Goal: Information Seeking & Learning: Compare options

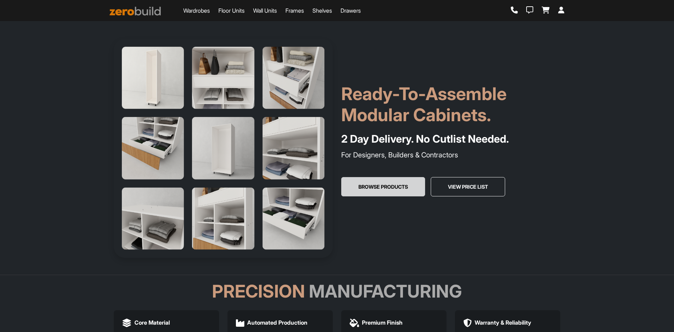
click at [387, 185] on button "Browse Products" at bounding box center [383, 187] width 84 height 20
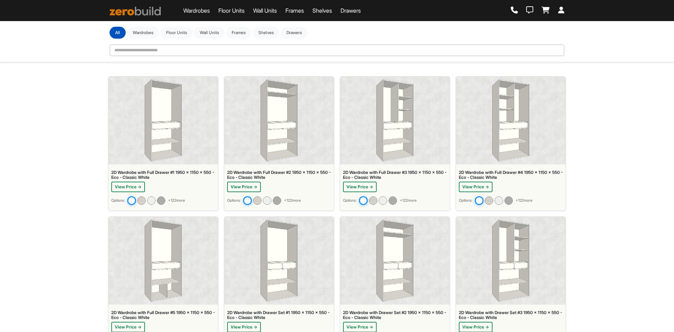
click at [183, 113] on div at bounding box center [163, 121] width 110 height 88
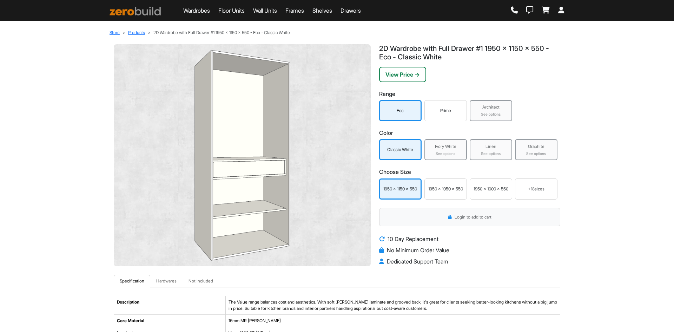
click at [454, 115] on div "Prime" at bounding box center [445, 110] width 42 height 21
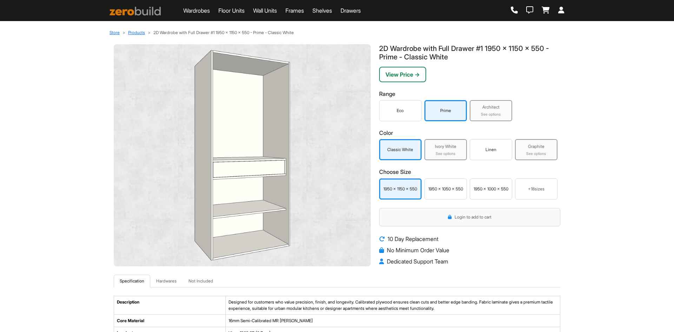
click at [413, 115] on div "Eco" at bounding box center [400, 110] width 42 height 21
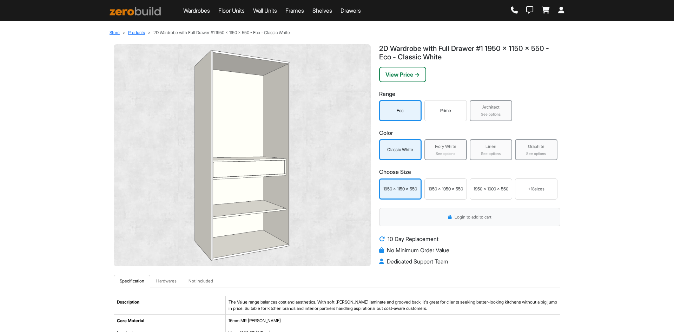
click at [440, 112] on div "Prime" at bounding box center [445, 110] width 39 height 6
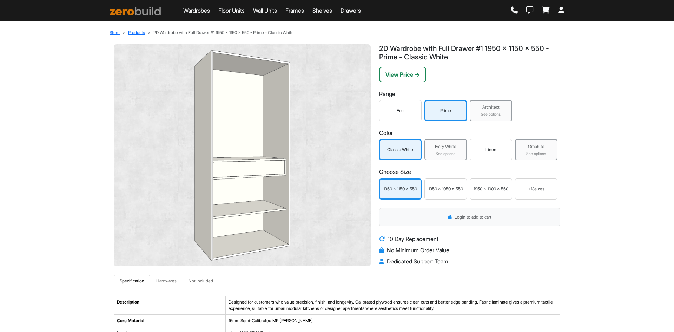
click at [397, 111] on div "Eco" at bounding box center [400, 110] width 39 height 6
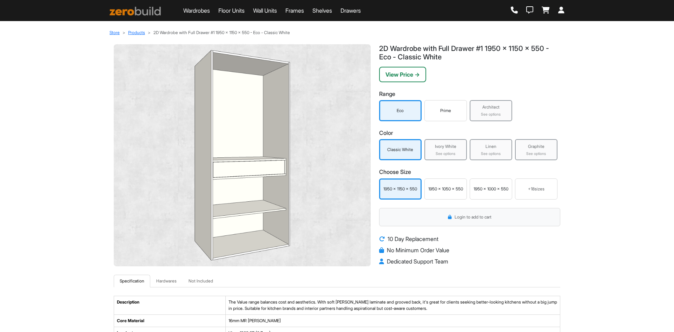
click at [440, 118] on div "Prime" at bounding box center [445, 110] width 42 height 21
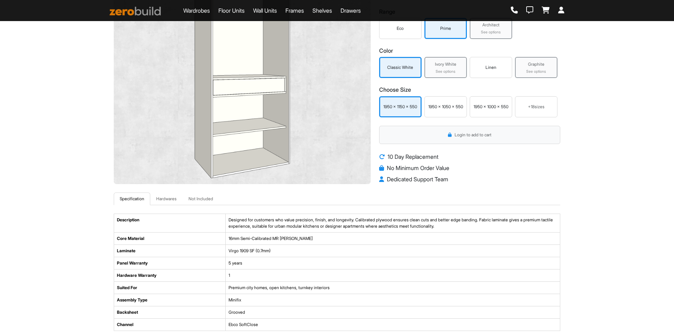
scroll to position [70, 0]
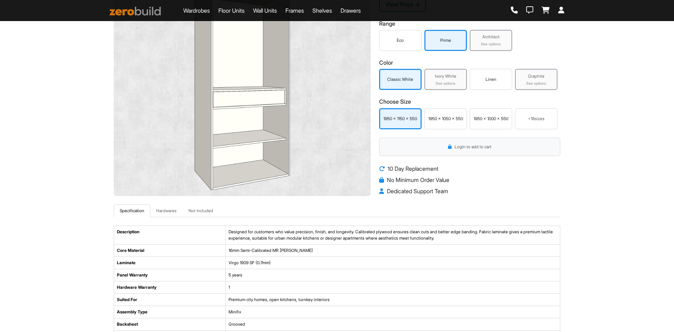
click at [484, 32] on div "Architect See options" at bounding box center [491, 40] width 42 height 21
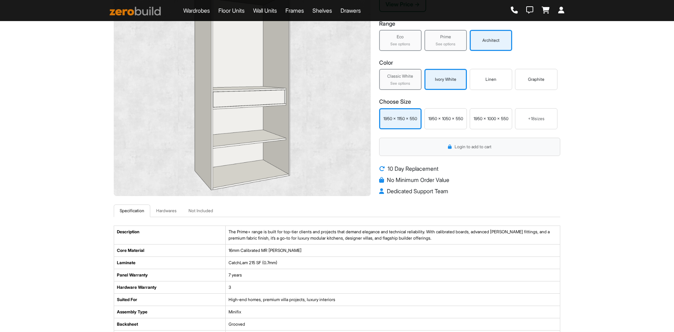
click at [413, 42] on div "See options" at bounding box center [400, 44] width 38 height 6
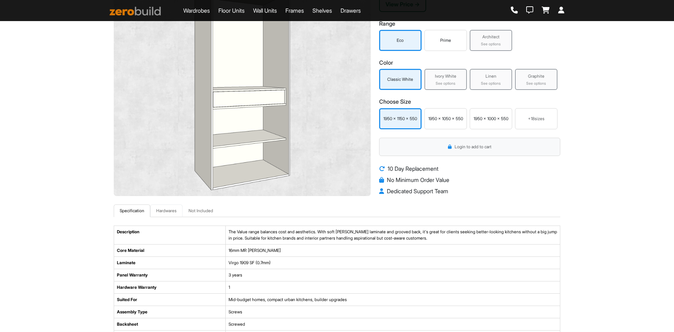
click at [173, 213] on link "Hardwares" at bounding box center [166, 210] width 32 height 13
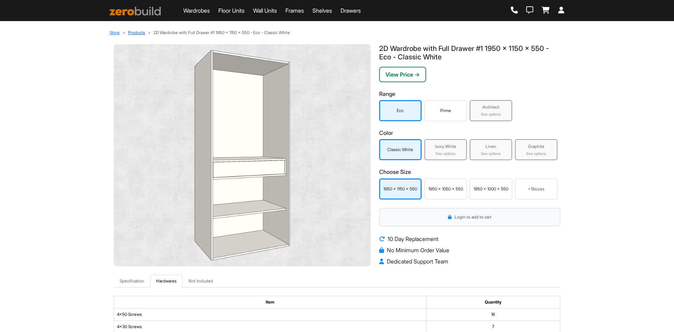
click at [133, 33] on link "Products" at bounding box center [136, 32] width 17 height 5
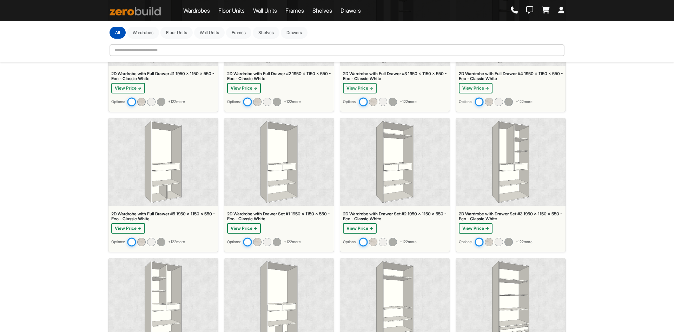
scroll to position [105, 0]
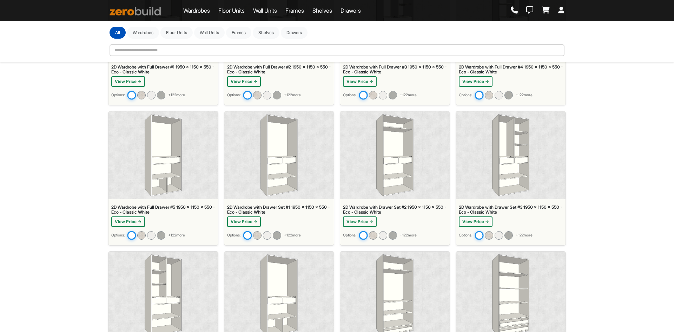
click at [266, 160] on img at bounding box center [278, 155] width 37 height 82
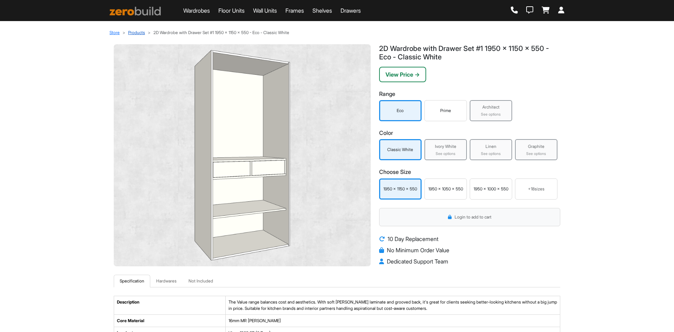
click at [139, 33] on link "Products" at bounding box center [136, 32] width 17 height 5
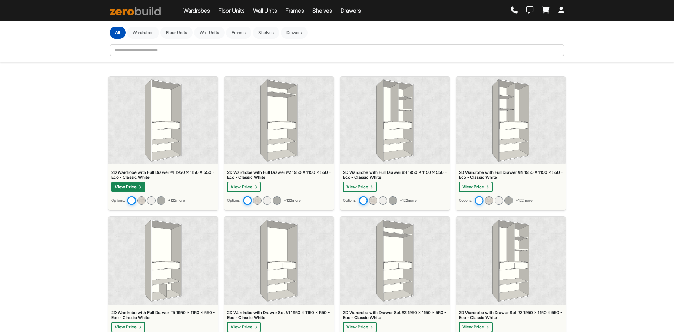
click at [137, 185] on button "View Price →" at bounding box center [128, 186] width 34 height 11
click at [244, 182] on button "View Price →" at bounding box center [244, 186] width 34 height 11
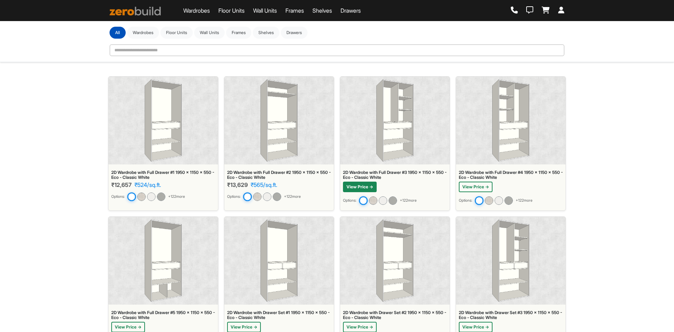
click at [351, 190] on button "View Price →" at bounding box center [360, 186] width 34 height 11
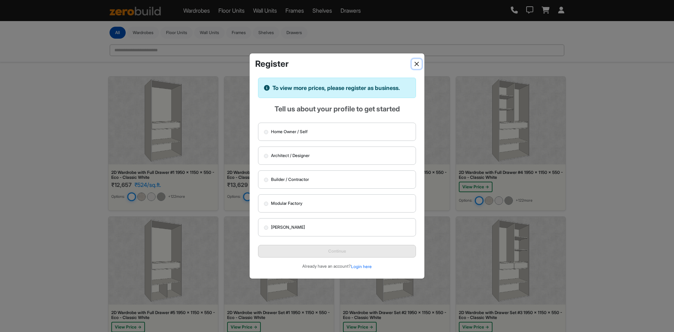
click at [419, 65] on button "Close" at bounding box center [417, 64] width 10 height 10
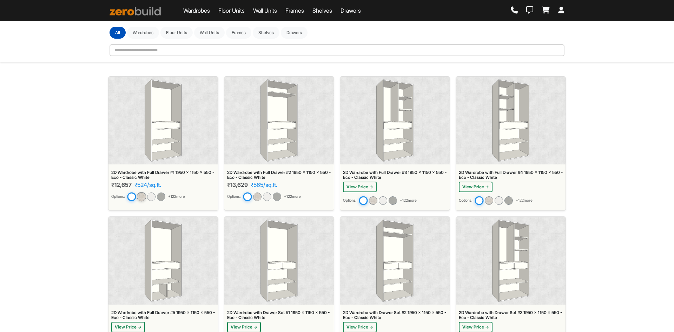
click at [145, 197] on img at bounding box center [141, 196] width 9 height 9
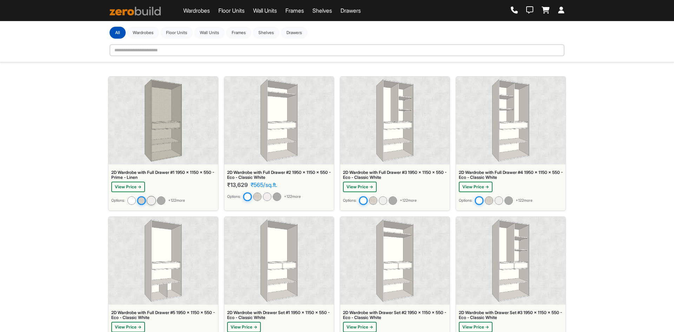
click at [153, 199] on img at bounding box center [151, 200] width 9 height 9
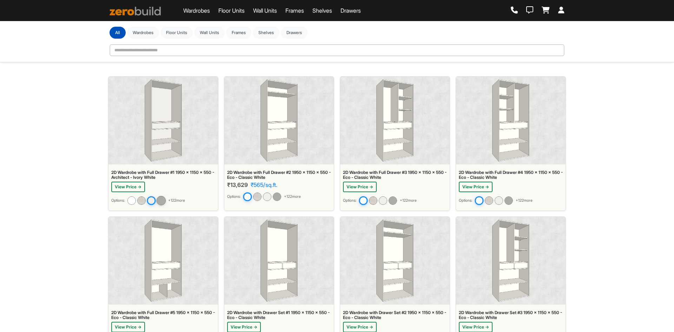
click at [165, 204] on img at bounding box center [161, 200] width 9 height 9
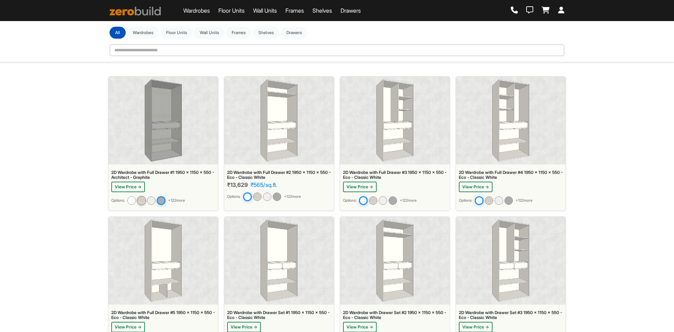
click at [144, 204] on img at bounding box center [141, 200] width 9 height 9
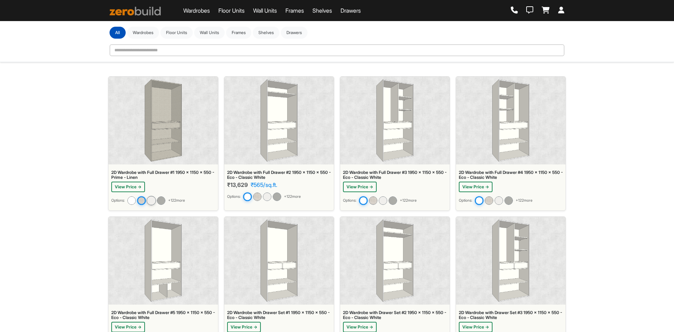
click at [149, 204] on div at bounding box center [151, 200] width 9 height 9
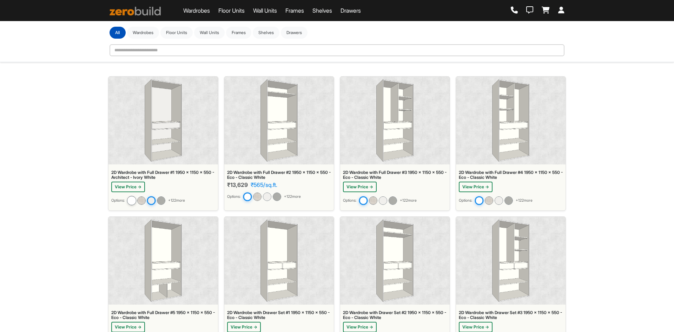
click at [135, 204] on img at bounding box center [131, 200] width 9 height 9
click at [281, 154] on img at bounding box center [278, 120] width 37 height 82
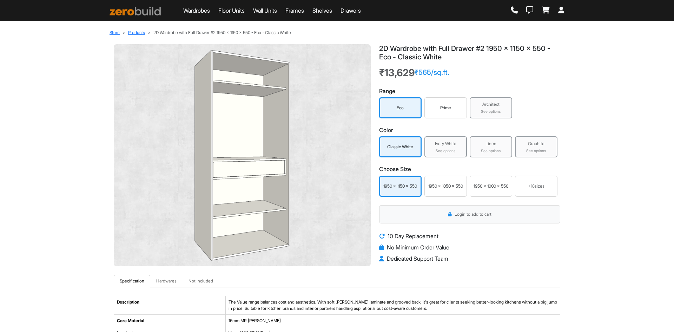
click at [448, 102] on div "Prime" at bounding box center [445, 107] width 42 height 21
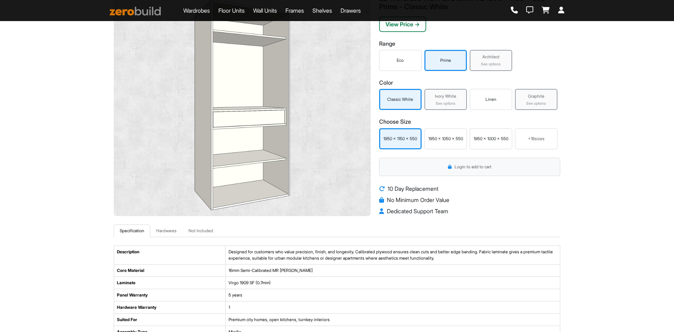
scroll to position [35, 0]
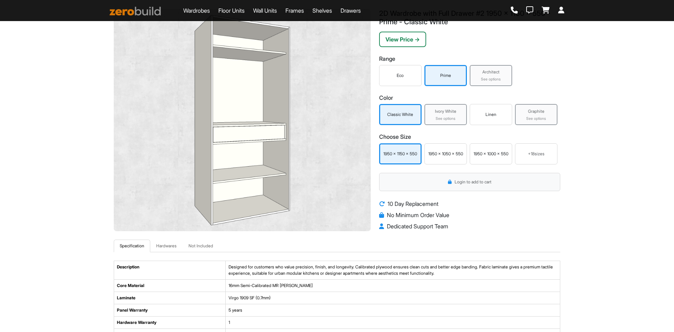
click at [496, 83] on div "Architect See options" at bounding box center [491, 75] width 42 height 21
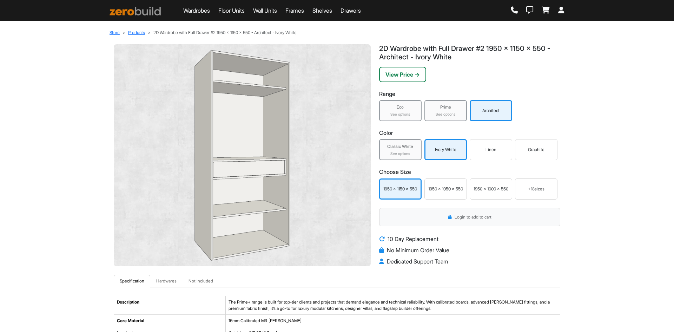
click at [449, 195] on div "1950 x 1050 x 550" at bounding box center [445, 188] width 42 height 21
click at [547, 184] on div "+ 18 sizes" at bounding box center [536, 188] width 42 height 21
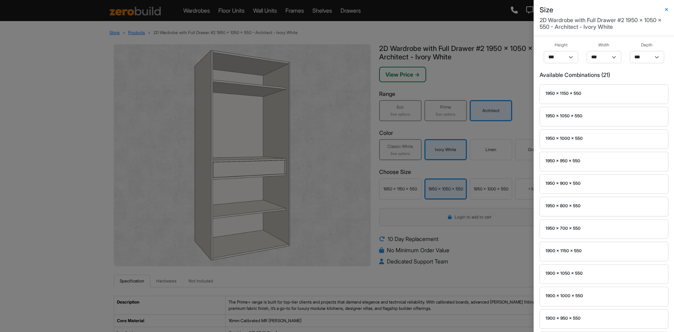
click at [493, 80] on div "Size 2D Wardrobe with Full Drawer #2 1950 x 1050 x 550 - Architect - Ivory Whit…" at bounding box center [337, 166] width 674 height 332
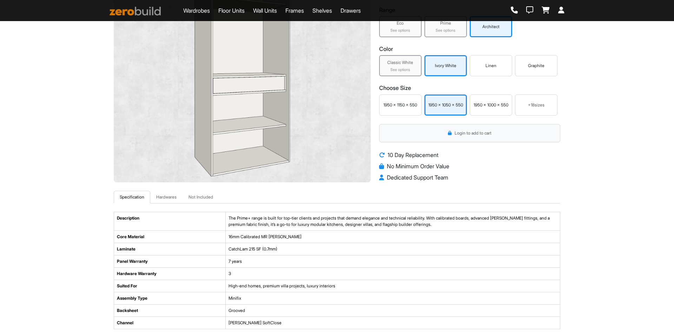
scroll to position [105, 0]
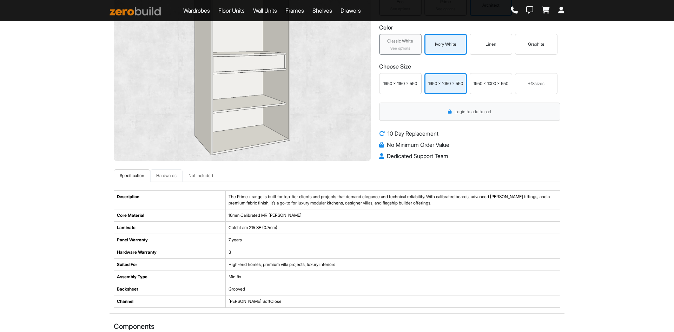
click at [166, 176] on link "Hardwares" at bounding box center [166, 175] width 32 height 13
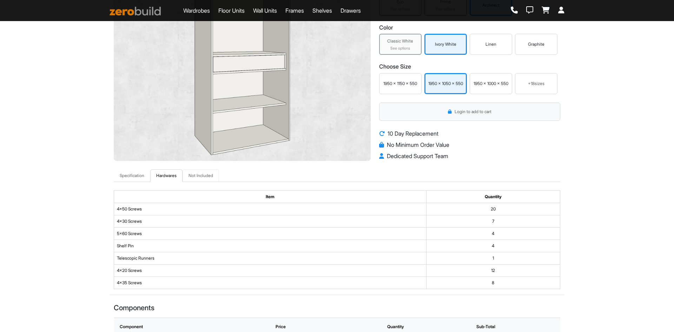
click at [206, 178] on link "Not Included" at bounding box center [201, 175] width 37 height 13
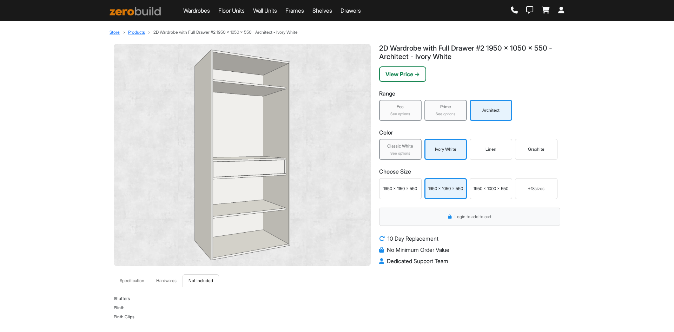
scroll to position [0, 0]
click at [359, 8] on link "Drawers" at bounding box center [350, 10] width 20 height 8
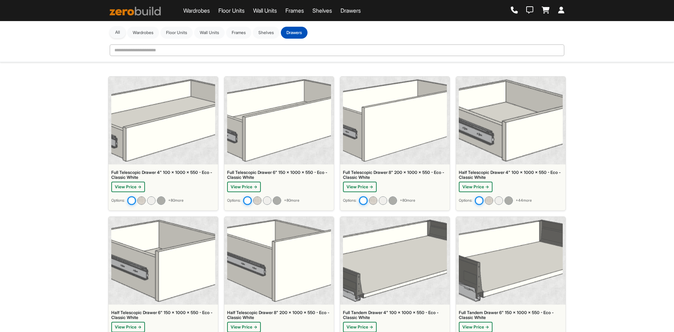
click at [121, 34] on button "All" at bounding box center [118, 32] width 16 height 12
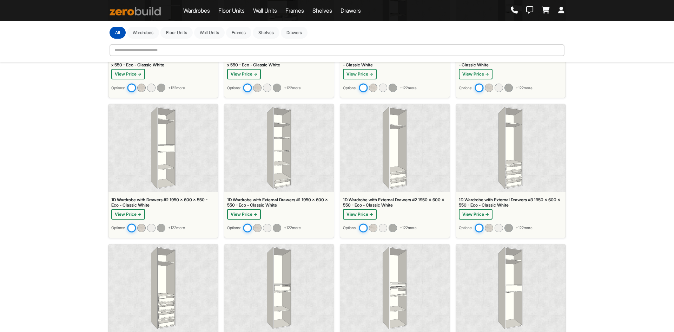
scroll to position [953, 0]
